Goal: Task Accomplishment & Management: Manage account settings

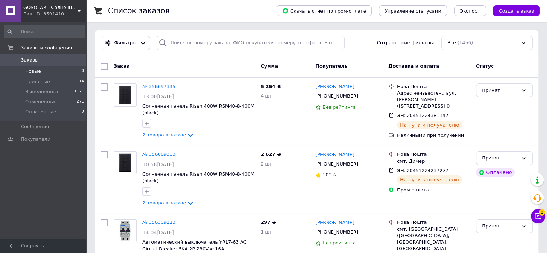
click at [40, 68] on li "Новые 0" at bounding box center [44, 71] width 88 height 10
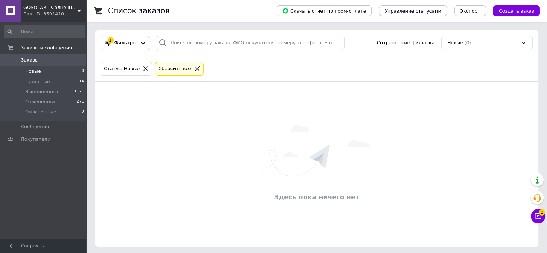
click at [192, 66] on div at bounding box center [196, 68] width 9 height 6
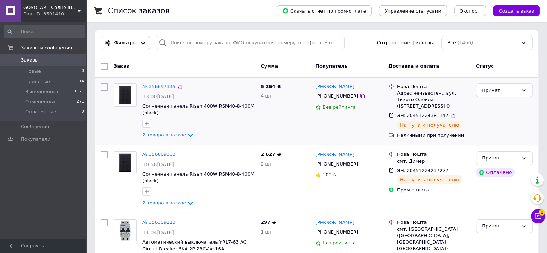
click at [435, 135] on div "Наличными при получении" at bounding box center [433, 135] width 73 height 6
